Goal: Task Accomplishment & Management: Manage account settings

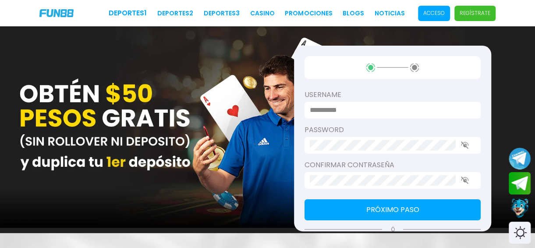
click at [347, 113] on input at bounding box center [390, 110] width 160 height 11
type input "*"
click at [338, 139] on div at bounding box center [392, 145] width 176 height 17
click at [371, 113] on input "**********" at bounding box center [390, 110] width 160 height 11
type input "**********"
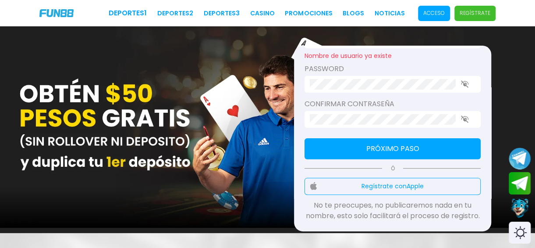
scroll to position [41, 0]
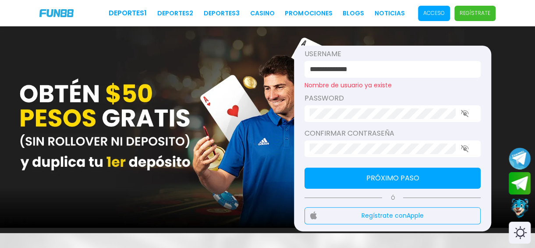
click at [266, 120] on div "**********" at bounding box center [267, 129] width 535 height 206
click at [463, 107] on div at bounding box center [392, 113] width 176 height 17
click at [464, 113] on use "button" at bounding box center [464, 113] width 7 height 7
click at [265, 127] on div "**********" at bounding box center [267, 129] width 535 height 206
click at [382, 181] on button "Próximo paso" at bounding box center [392, 177] width 176 height 21
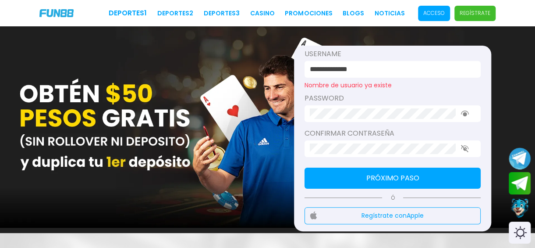
click at [378, 174] on button "Próximo paso" at bounding box center [392, 177] width 176 height 21
click at [467, 145] on icon "button" at bounding box center [465, 148] width 8 height 7
click at [401, 166] on div "**********" at bounding box center [392, 139] width 197 height 186
click at [404, 183] on button "Próximo paso" at bounding box center [392, 177] width 176 height 21
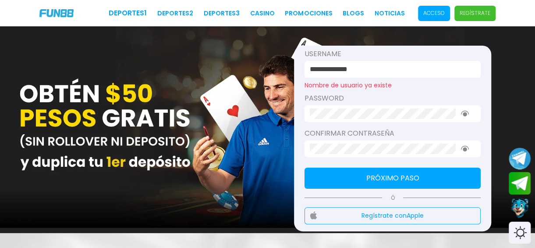
click at [405, 182] on button "Próximo paso" at bounding box center [392, 177] width 176 height 21
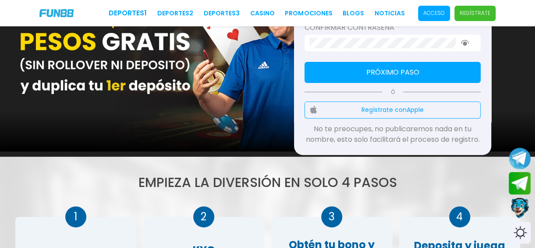
scroll to position [0, 0]
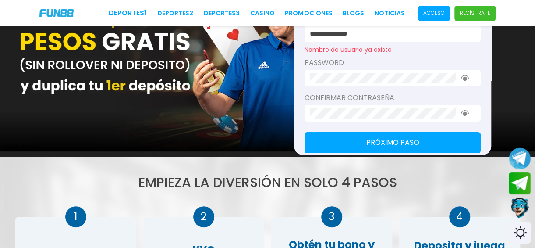
click at [439, 8] on span "Acceso" at bounding box center [434, 13] width 32 height 15
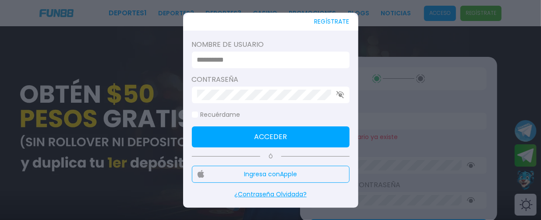
click at [279, 52] on div at bounding box center [271, 60] width 158 height 17
click at [260, 63] on input at bounding box center [268, 60] width 142 height 11
type input "**********"
click at [261, 132] on button "Acceder" at bounding box center [271, 137] width 158 height 21
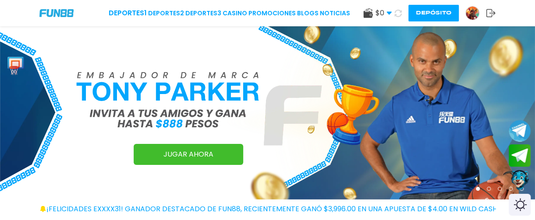
click at [385, 10] on span "$ 0" at bounding box center [383, 13] width 16 height 11
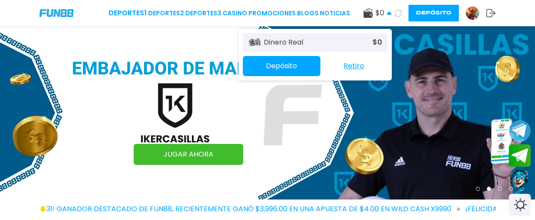
click at [470, 11] on img at bounding box center [472, 13] width 13 height 13
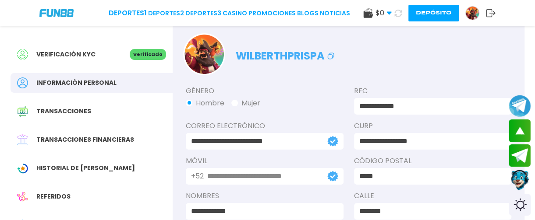
scroll to position [14, 0]
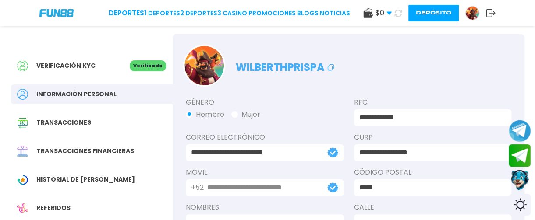
click at [79, 131] on div "Transacciones" at bounding box center [92, 123] width 162 height 20
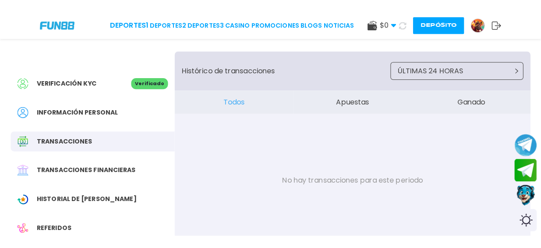
scroll to position [9, 0]
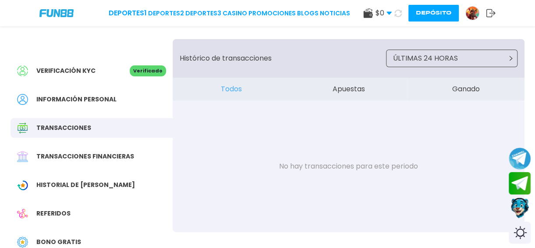
click at [468, 58] on button "ÚLTIMAS 24 HORAS" at bounding box center [451, 59] width 131 height 18
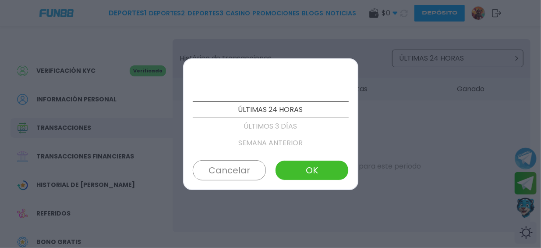
click at [267, 139] on p "SEMANA ANTERIOR" at bounding box center [271, 142] width 156 height 17
click at [275, 138] on p "MES ANTERIOR" at bounding box center [271, 142] width 156 height 17
click at [275, 128] on p "ÚLTIMOS 3 MESES" at bounding box center [271, 126] width 156 height 17
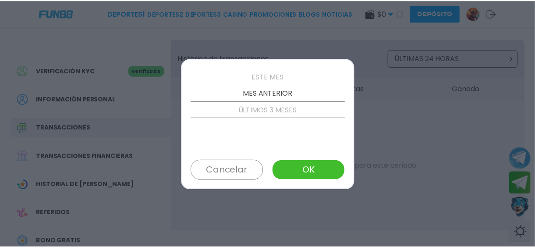
scroll to position [83, 0]
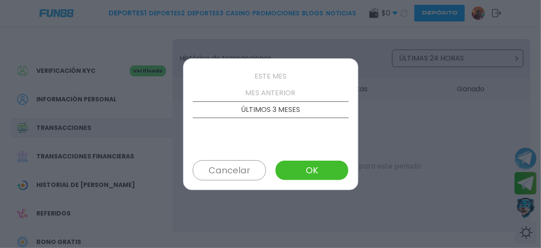
click at [305, 164] on button "OK" at bounding box center [311, 170] width 73 height 20
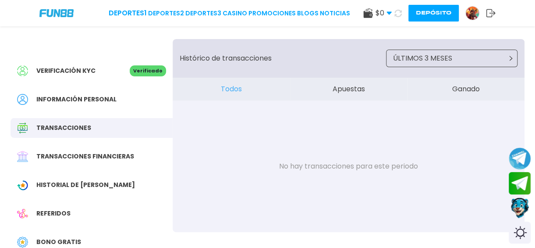
click at [354, 90] on button "Apuestas" at bounding box center [348, 89] width 117 height 23
click at [470, 92] on button "Ganado" at bounding box center [465, 89] width 117 height 23
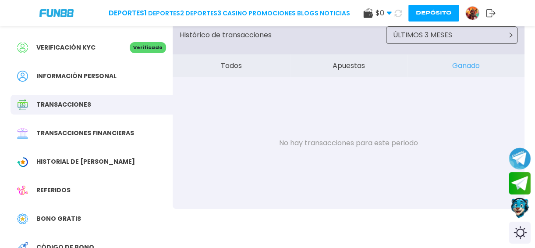
scroll to position [33, 0]
